Goal: Task Accomplishment & Management: Use online tool/utility

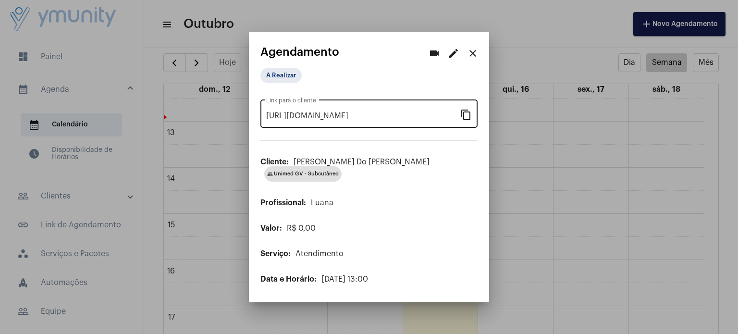
click at [463, 117] on mat-icon "content_copy" at bounding box center [466, 115] width 12 height 12
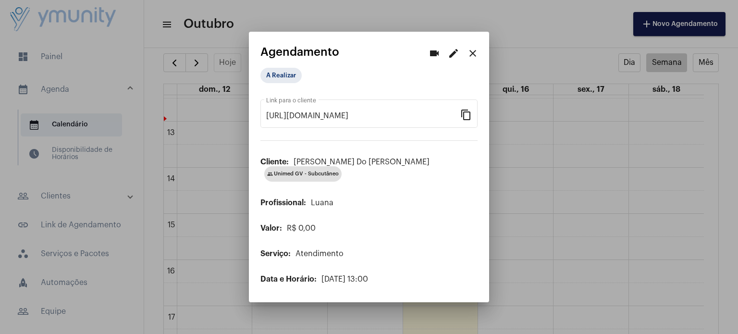
click at [596, 144] on div at bounding box center [369, 167] width 738 height 334
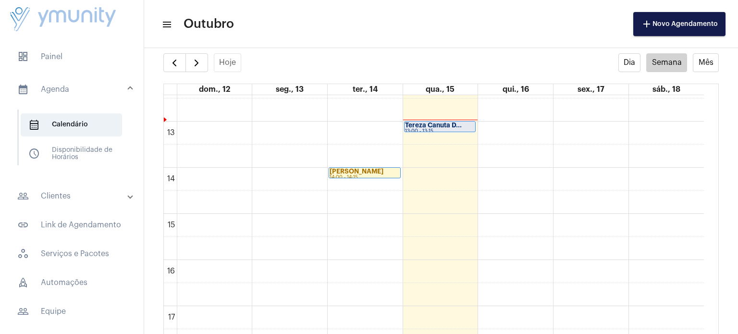
click at [433, 126] on strong "Tereza Canuta D..." at bounding box center [433, 125] width 57 height 6
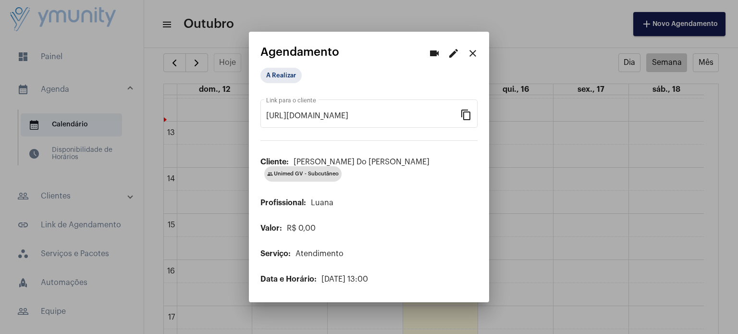
click at [61, 56] on div at bounding box center [369, 167] width 738 height 334
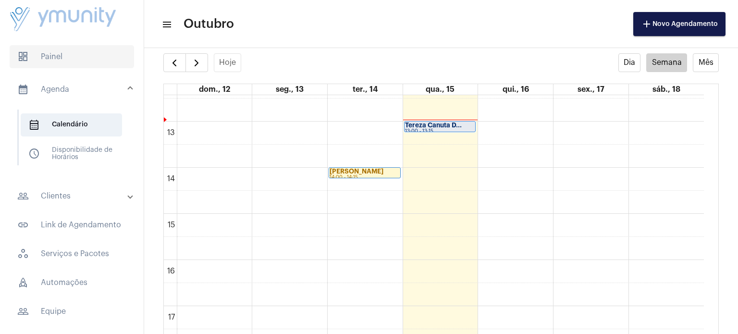
click at [49, 54] on span "dashboard Painel" at bounding box center [72, 56] width 124 height 23
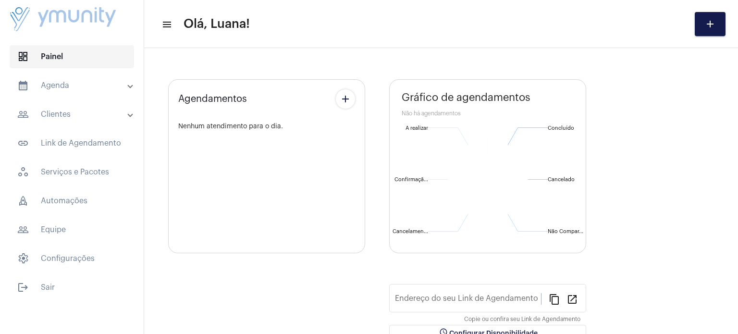
type input "[URL][DOMAIN_NAME]"
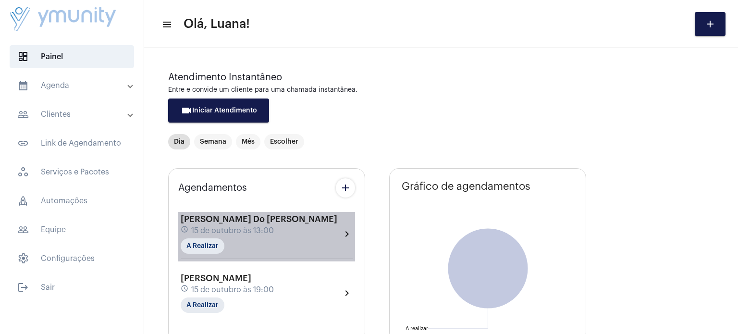
click at [323, 242] on div "[PERSON_NAME] Do [PERSON_NAME] schedule 15 de outubro às 13:00 A Realizar chevr…" at bounding box center [267, 233] width 172 height 39
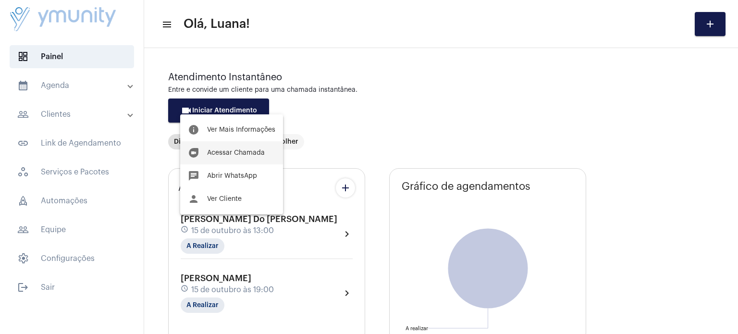
click at [248, 153] on span "Acessar Chamada" at bounding box center [236, 152] width 58 height 7
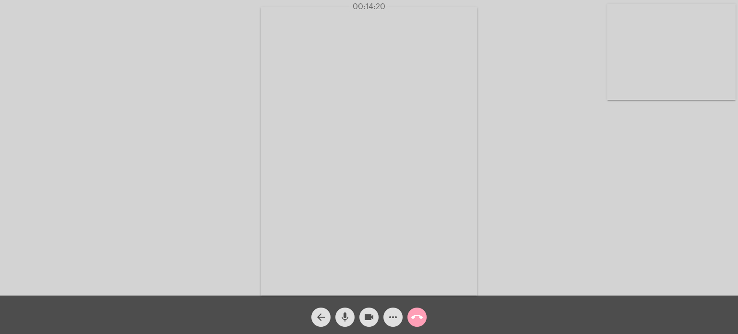
click at [417, 317] on mat-icon "call_end" at bounding box center [417, 317] width 12 height 12
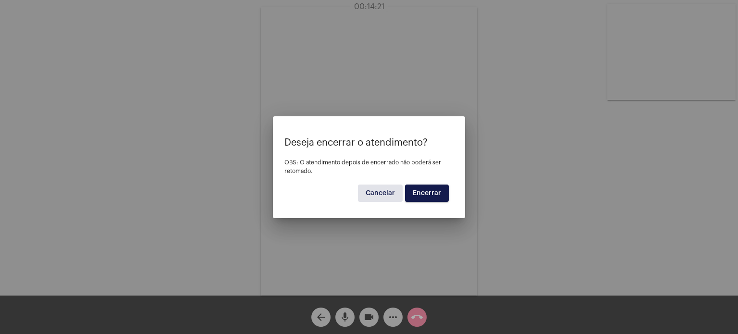
click at [435, 194] on span "Encerrar" at bounding box center [426, 193] width 28 height 7
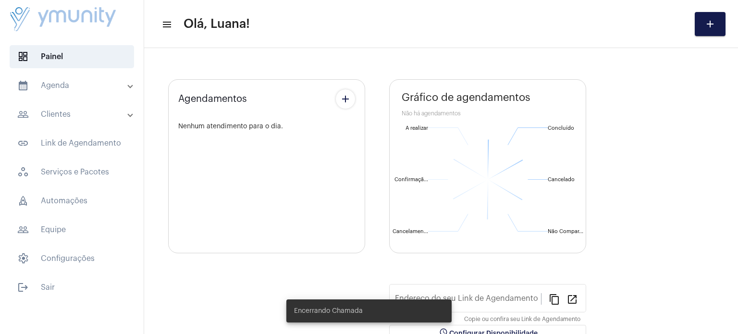
type input "[URL][DOMAIN_NAME]"
